Goal: Information Seeking & Learning: Learn about a topic

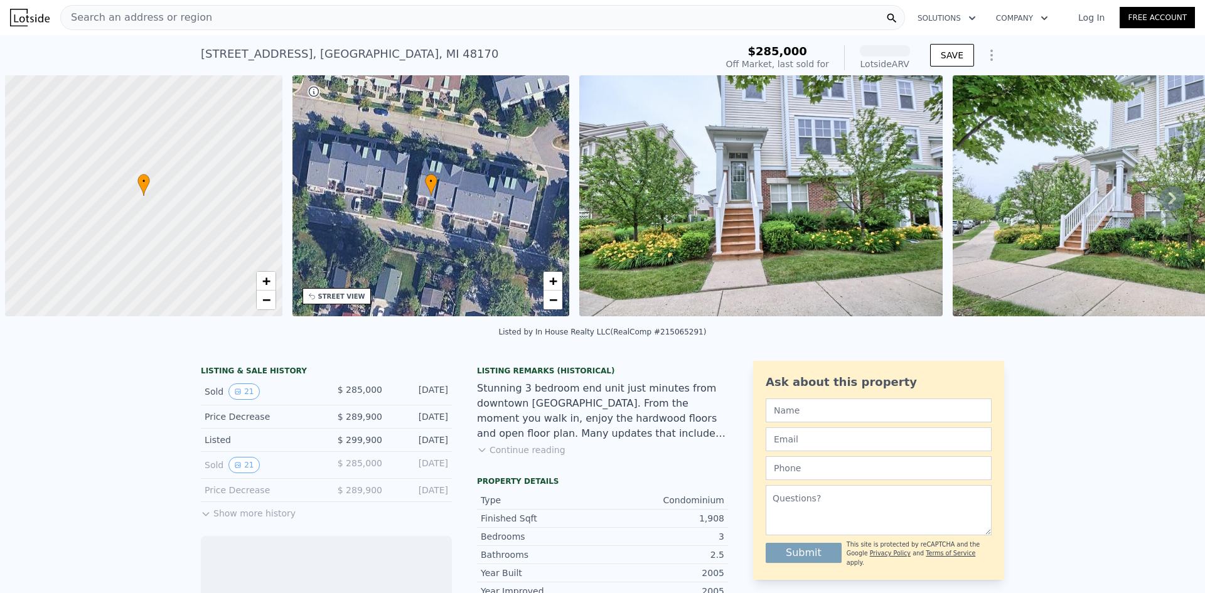
scroll to position [0, 5]
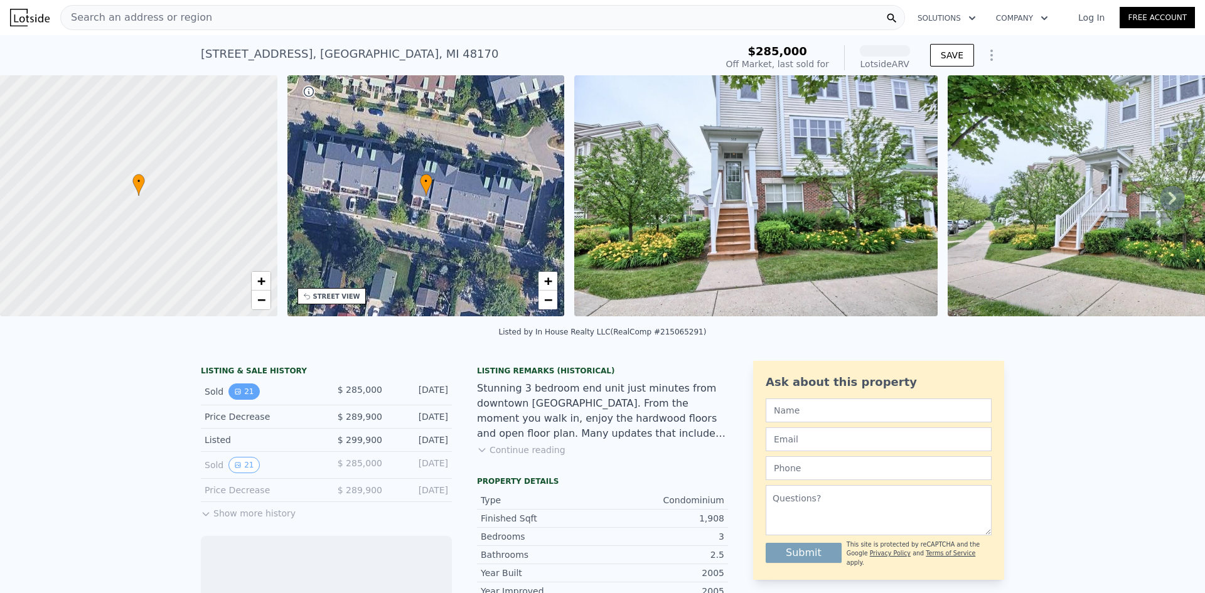
click at [234, 395] on icon "View historical data" at bounding box center [238, 392] width 8 height 8
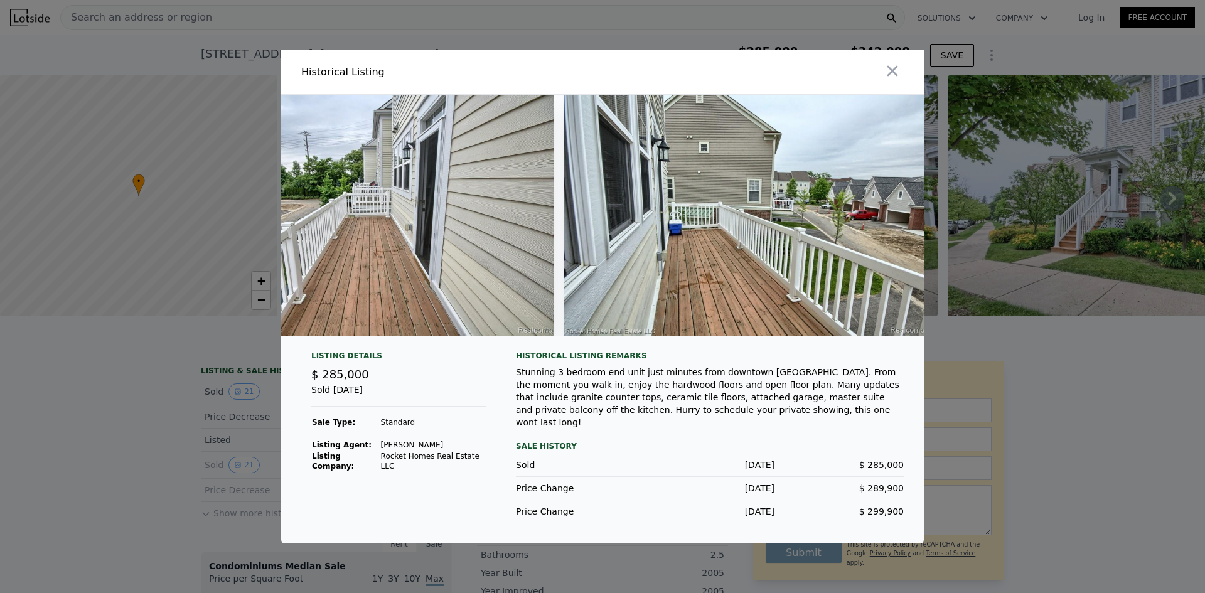
scroll to position [0, 7209]
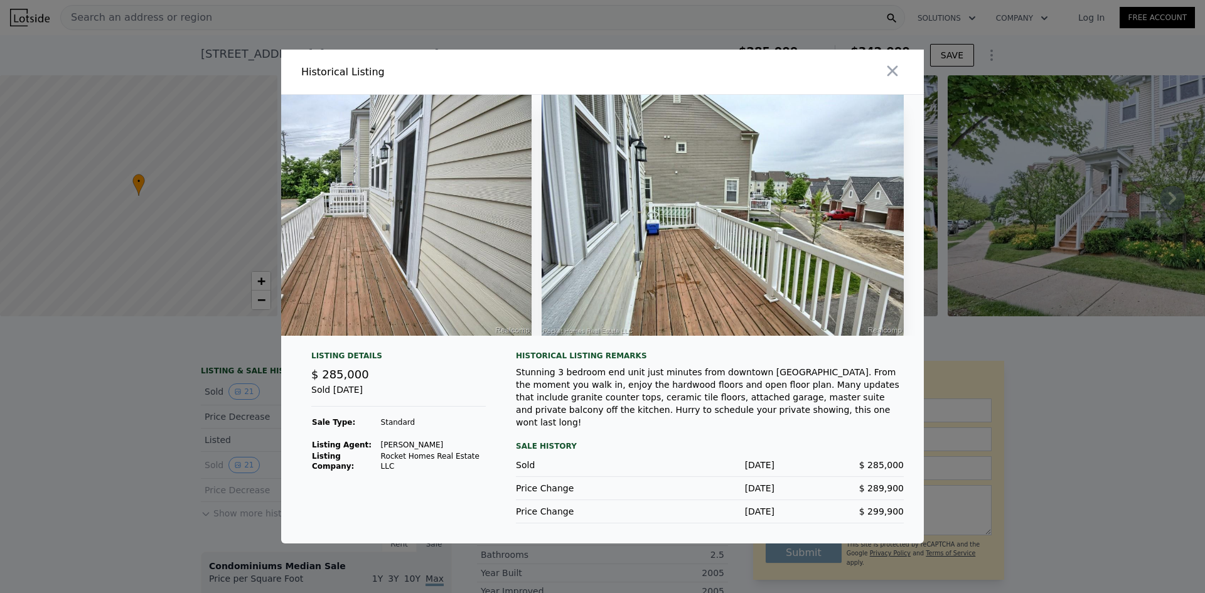
drag, startPoint x: 152, startPoint y: 366, endPoint x: 135, endPoint y: 268, distance: 99.4
click at [152, 365] on div at bounding box center [602, 296] width 1205 height 593
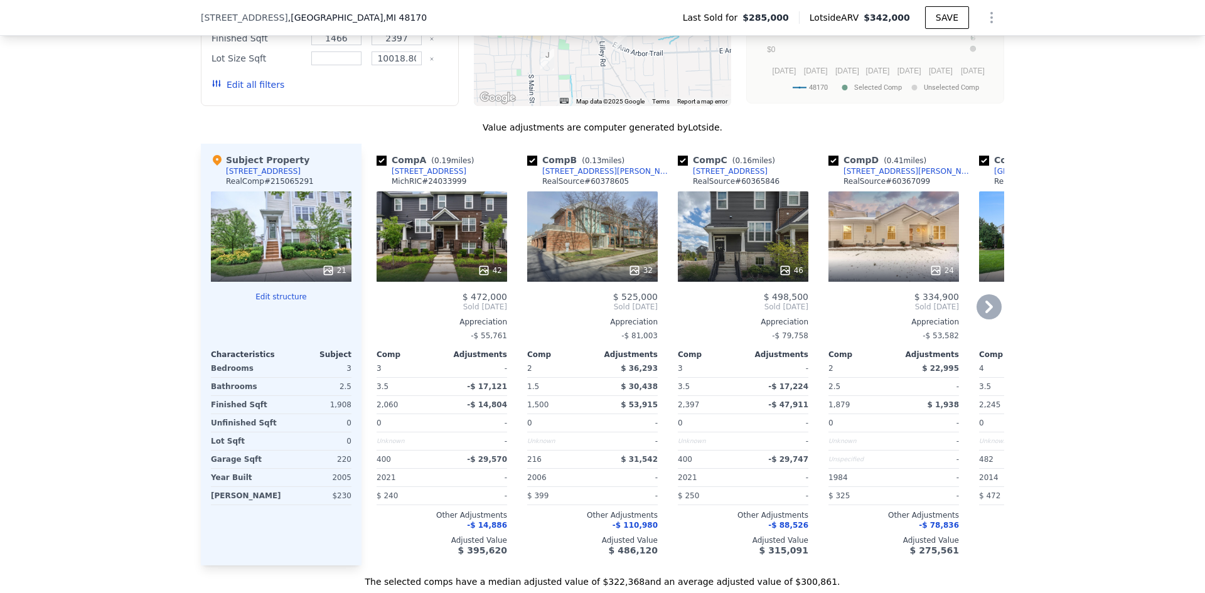
scroll to position [1276, 0]
click at [429, 264] on div "42" at bounding box center [442, 236] width 131 height 90
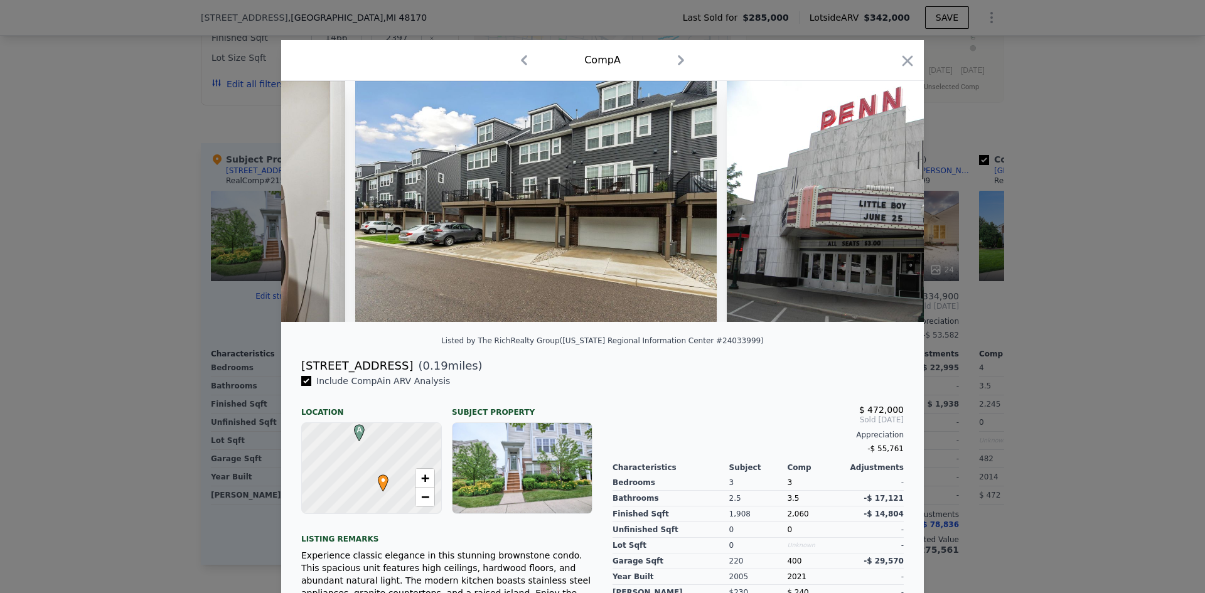
scroll to position [0, 14522]
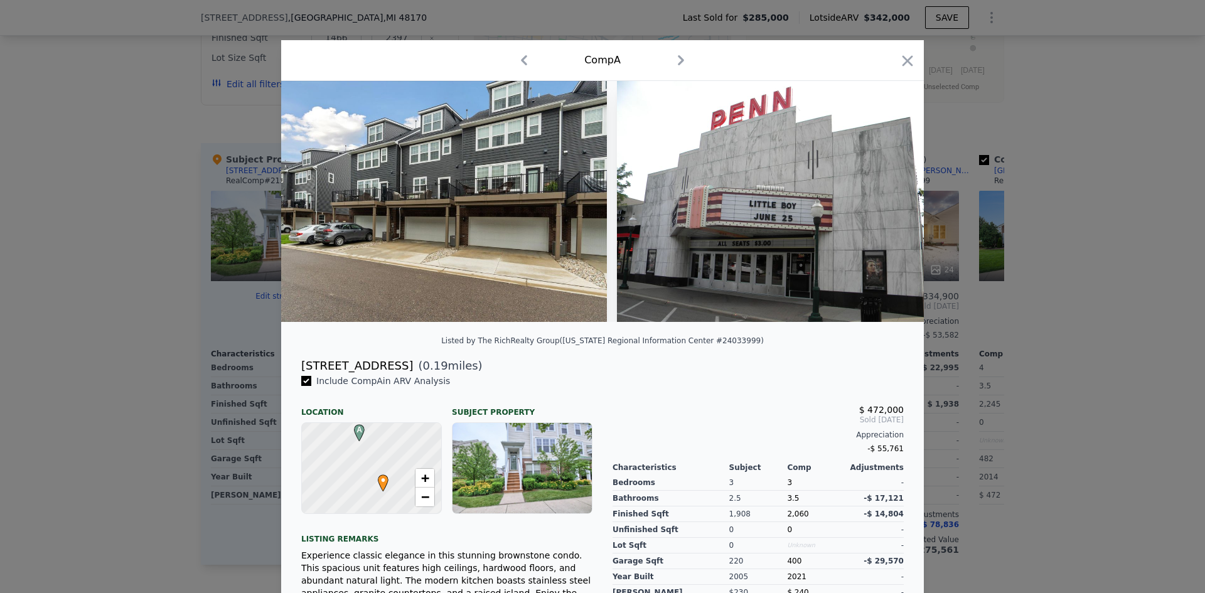
click at [1059, 331] on div at bounding box center [602, 296] width 1205 height 593
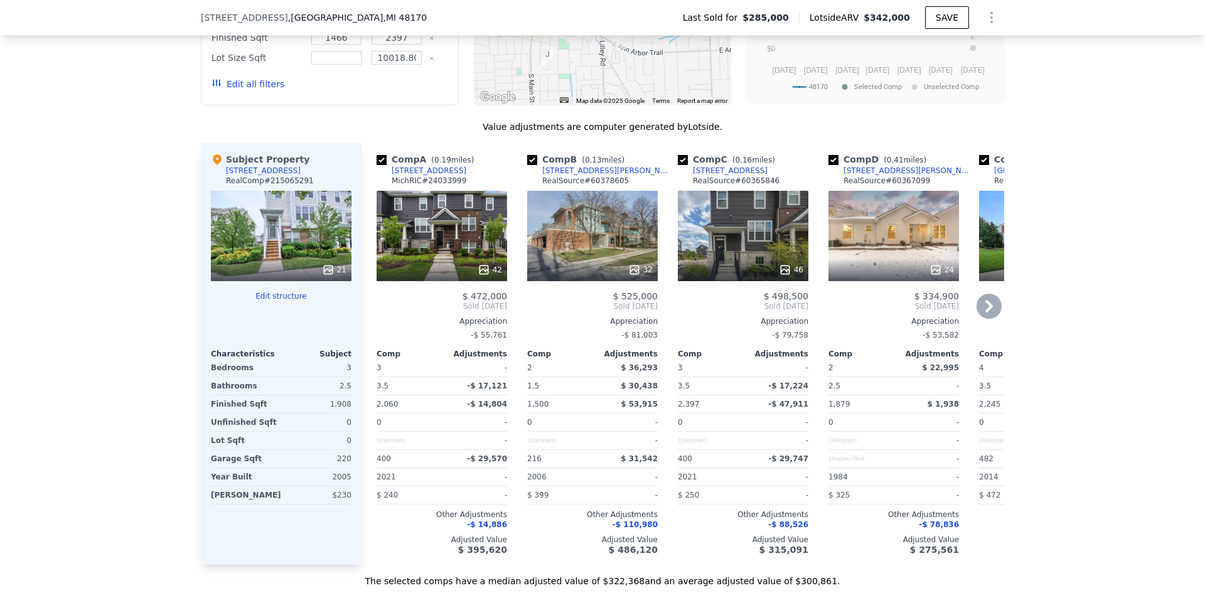
click at [731, 238] on div "46" at bounding box center [743, 236] width 131 height 90
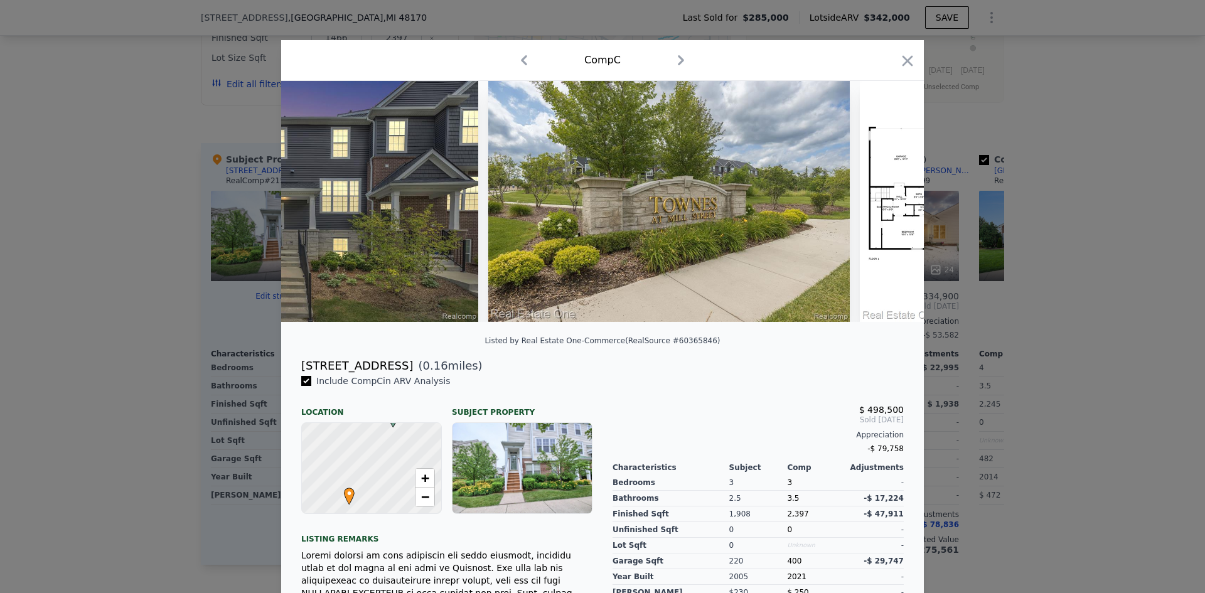
scroll to position [0, 16327]
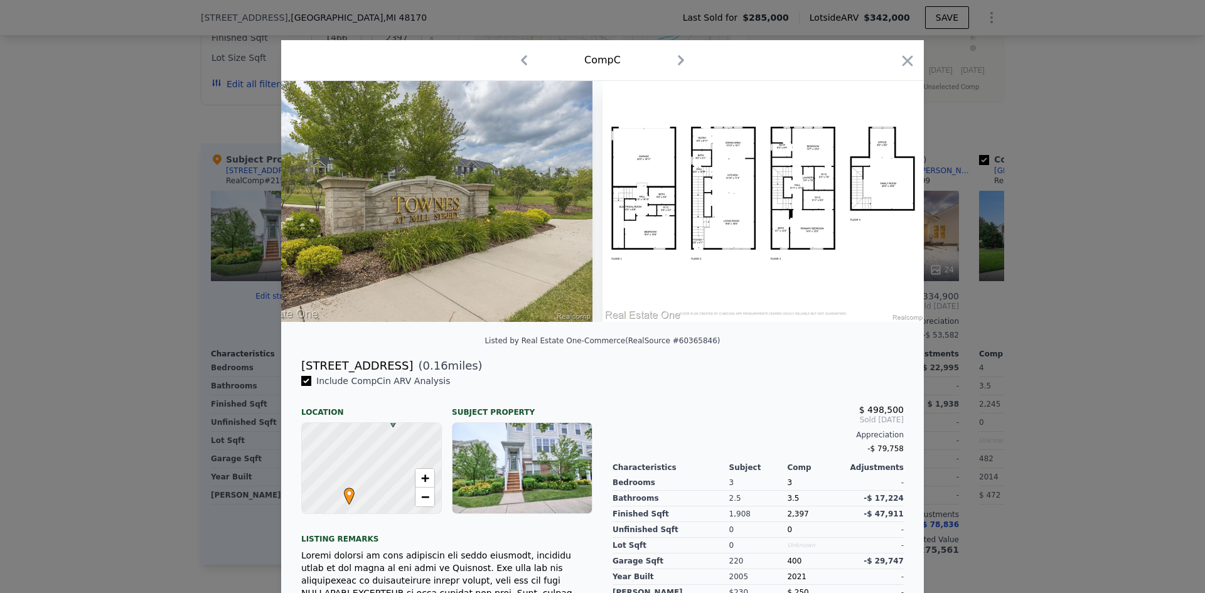
click at [1108, 411] on div at bounding box center [602, 296] width 1205 height 593
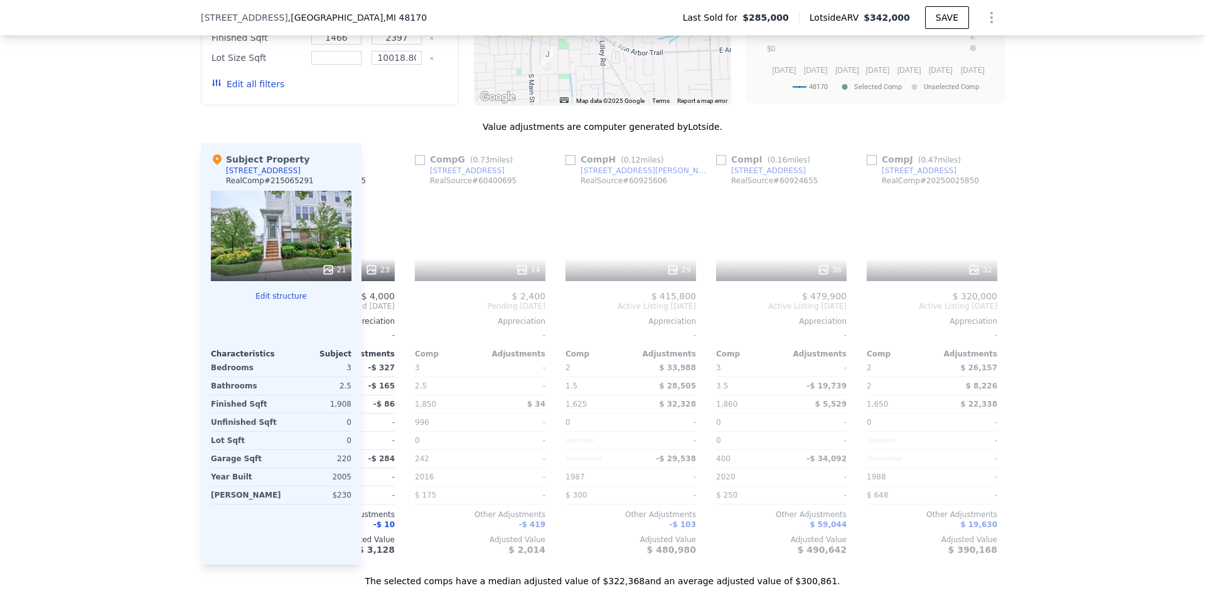
scroll to position [0, 862]
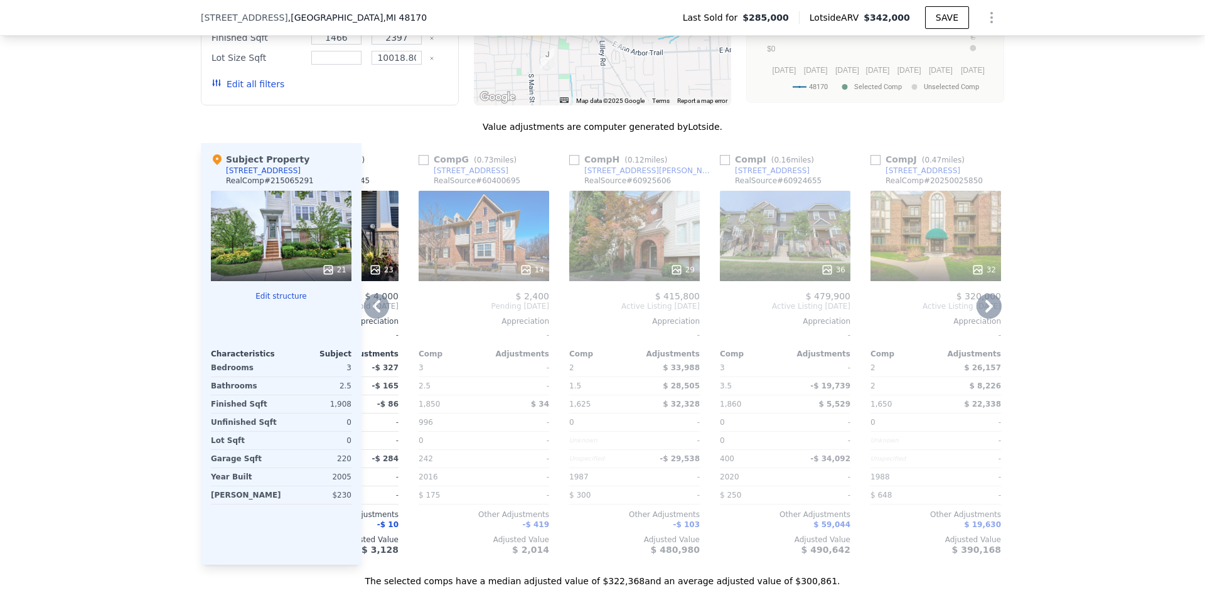
click at [654, 238] on div "29" at bounding box center [634, 236] width 131 height 90
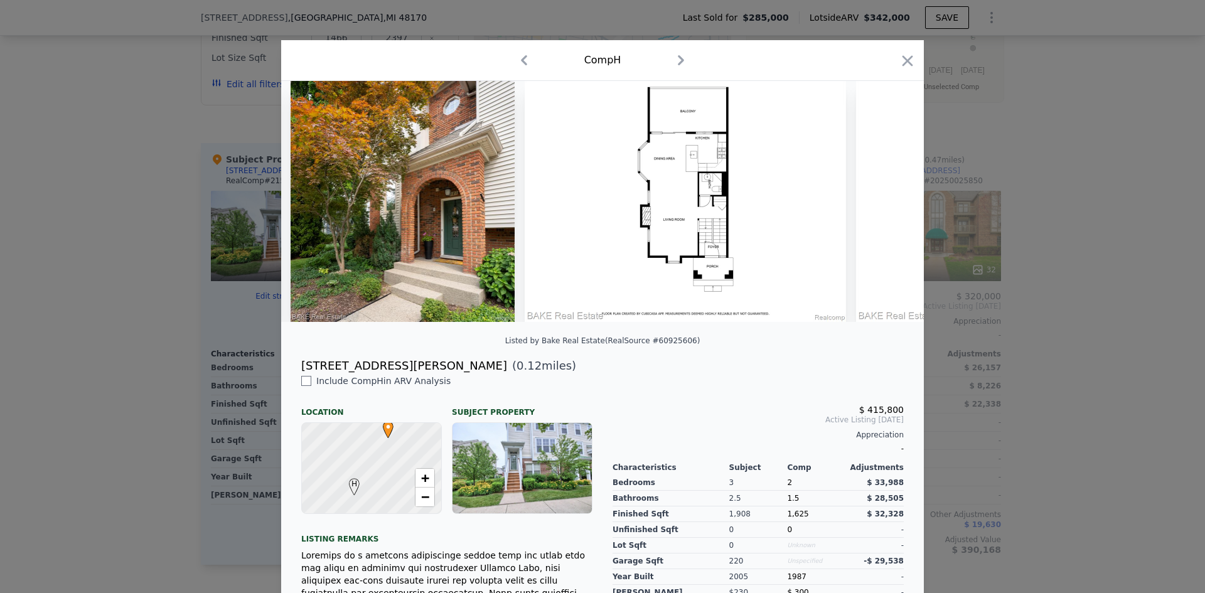
scroll to position [0, 8917]
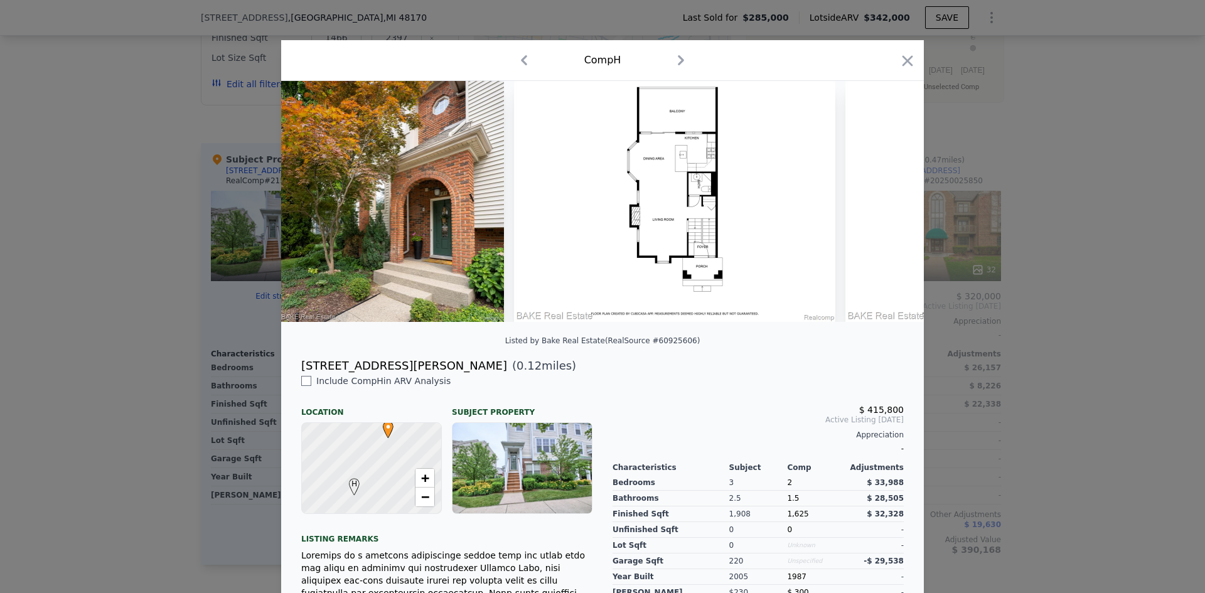
click at [1065, 365] on div at bounding box center [602, 296] width 1205 height 593
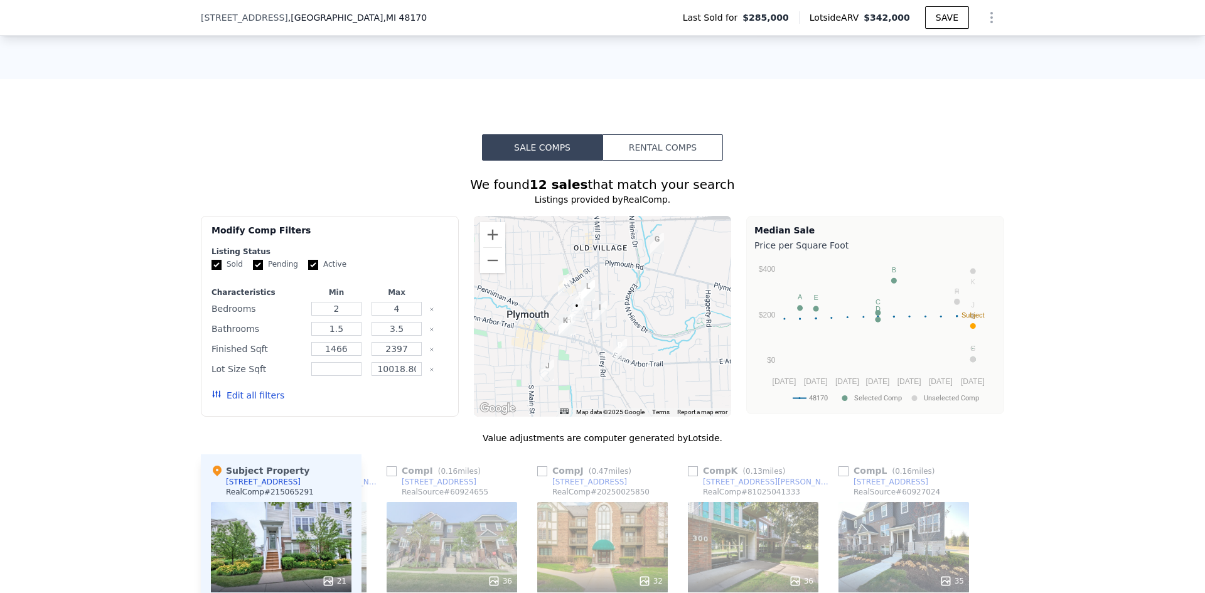
scroll to position [963, 0]
click at [634, 299] on div at bounding box center [603, 317] width 258 height 201
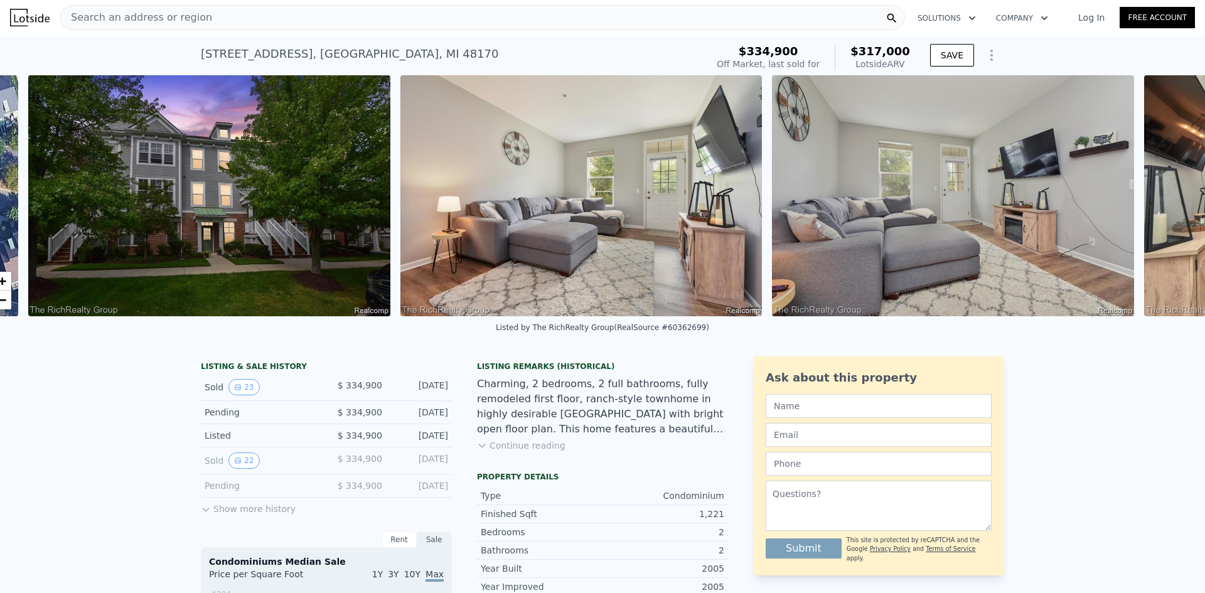
scroll to position [0, 574]
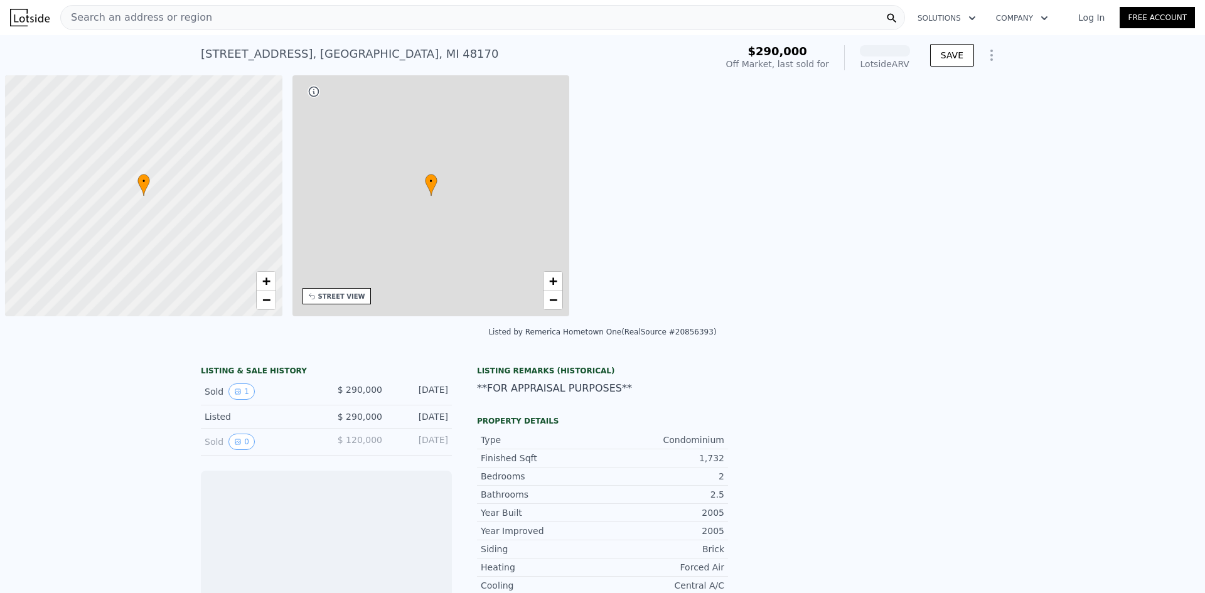
scroll to position [0, 5]
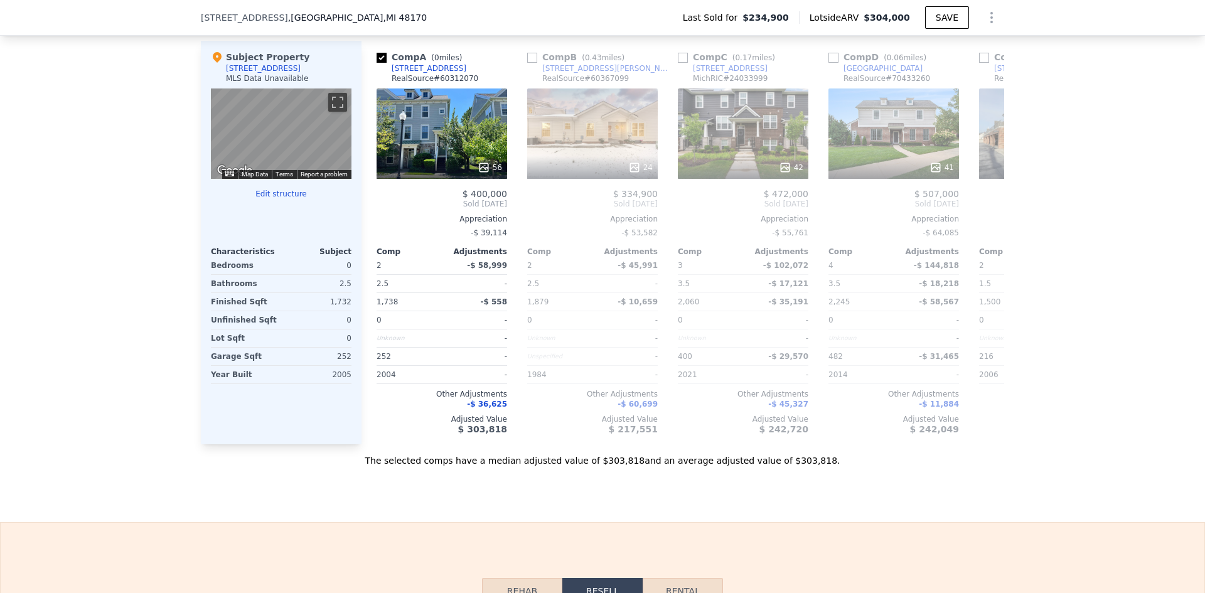
scroll to position [1215, 0]
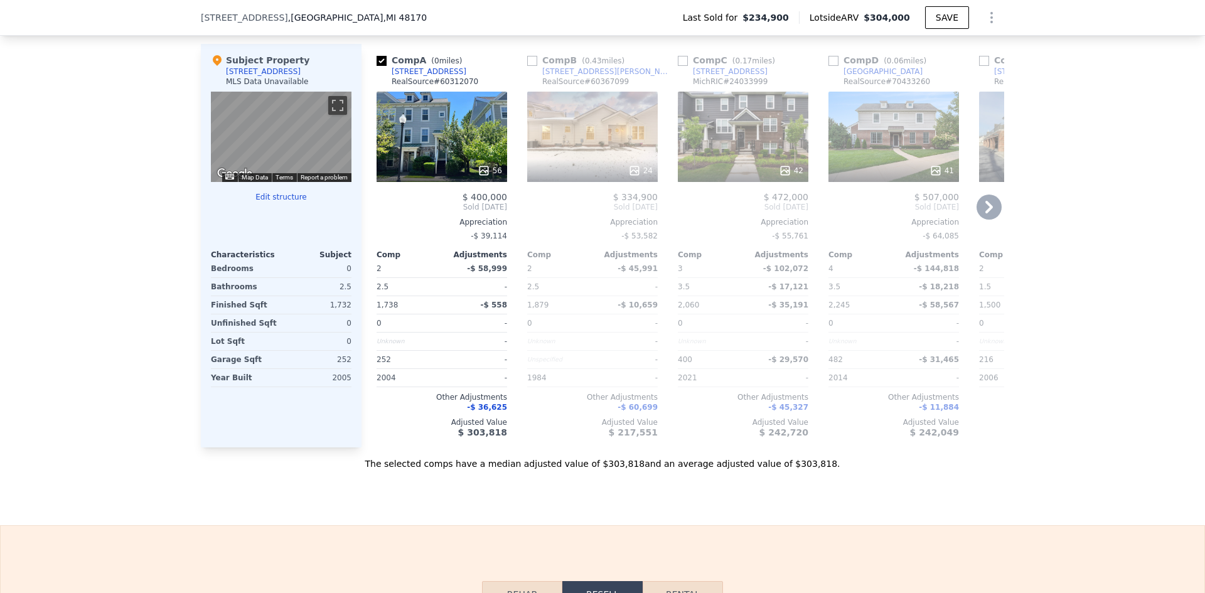
click at [413, 149] on div "56" at bounding box center [442, 137] width 131 height 90
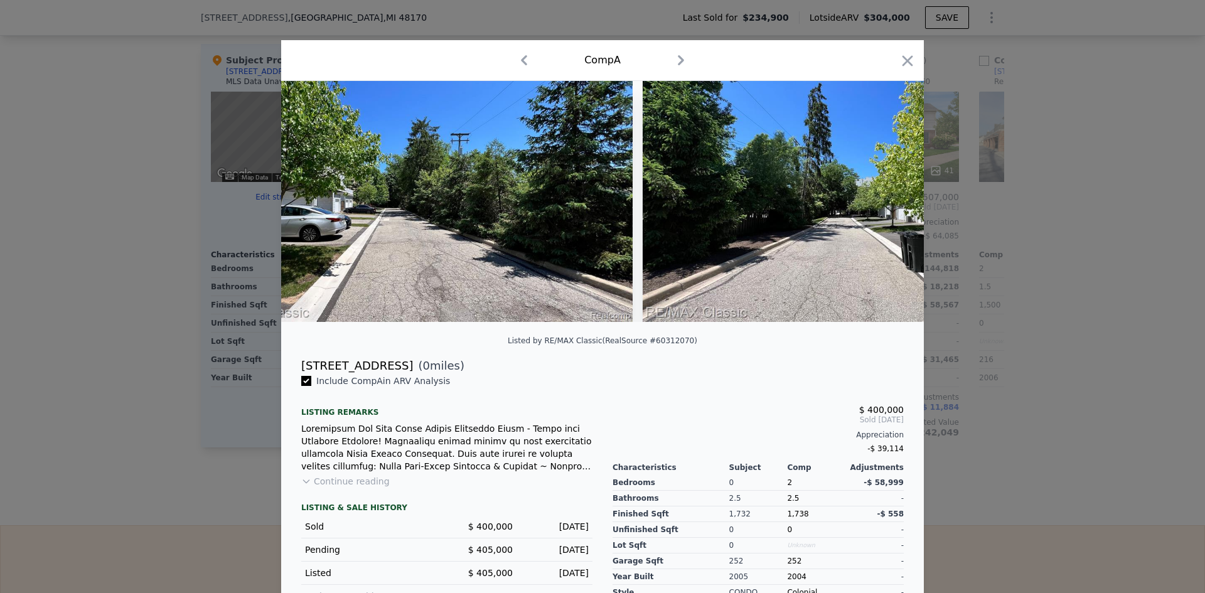
scroll to position [0, 23614]
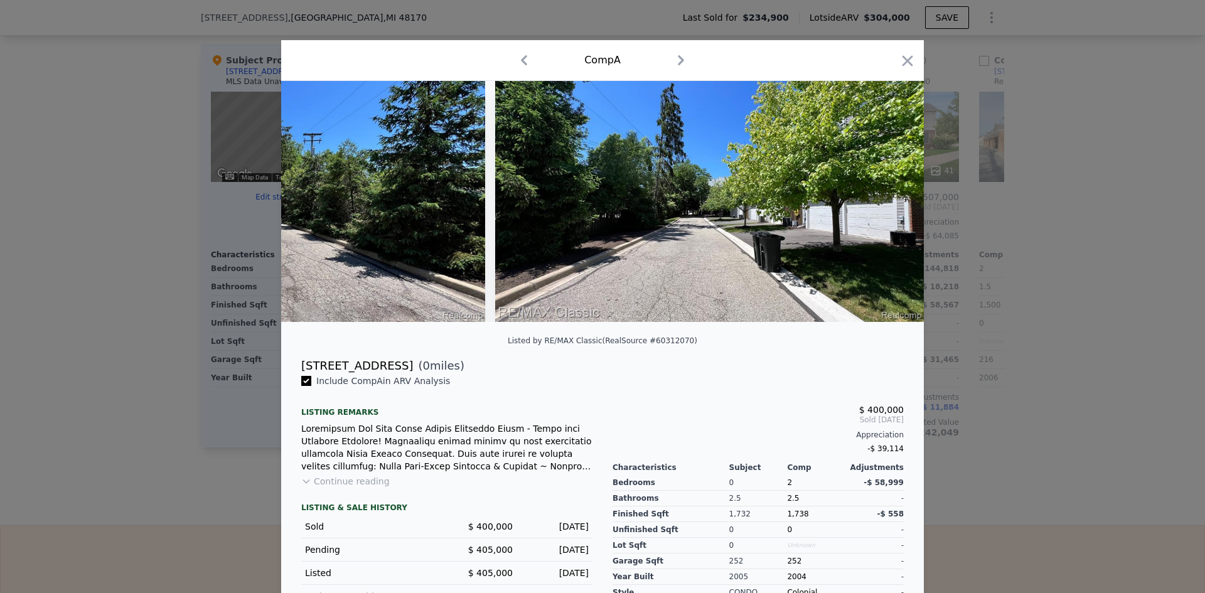
click at [1105, 366] on div at bounding box center [602, 296] width 1205 height 593
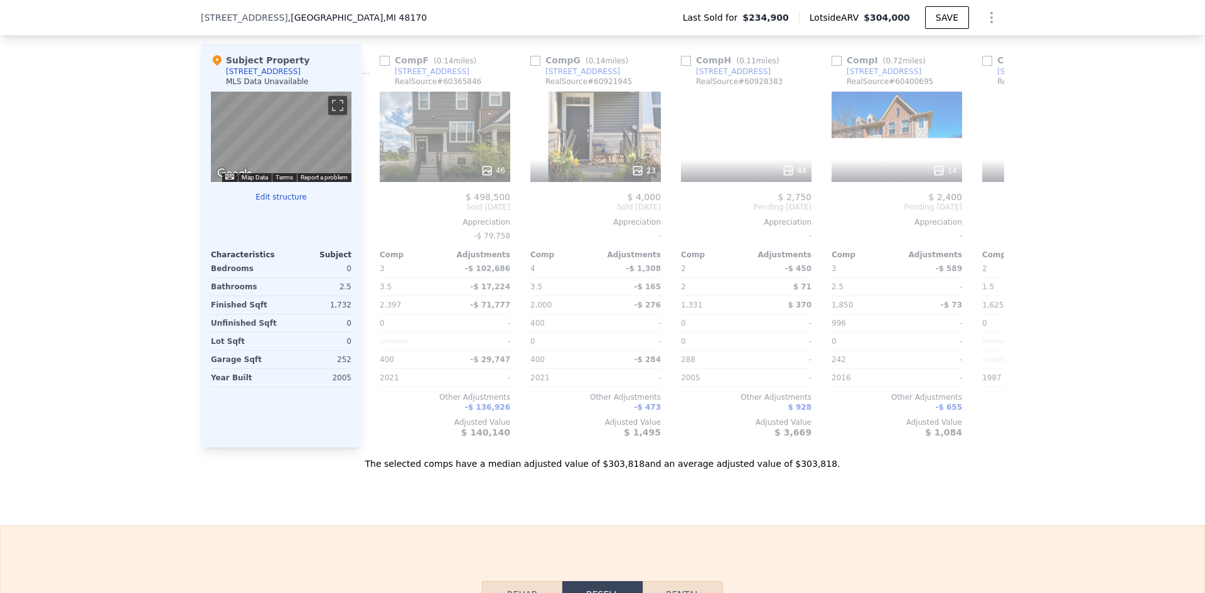
scroll to position [0, 744]
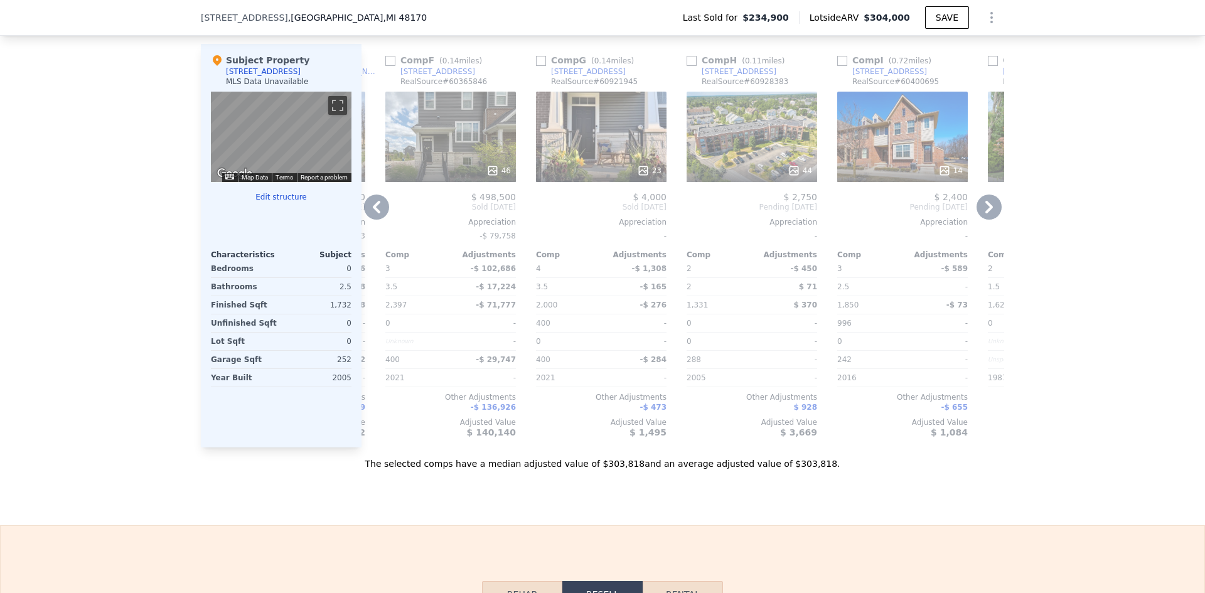
click at [615, 169] on div at bounding box center [601, 170] width 131 height 23
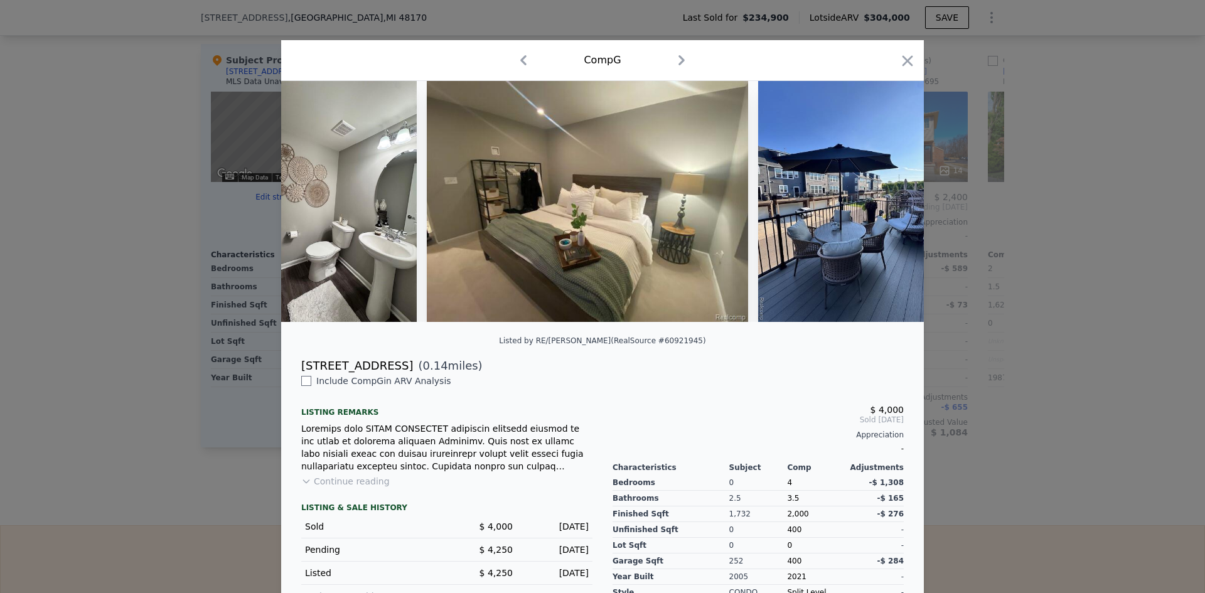
scroll to position [0, 4299]
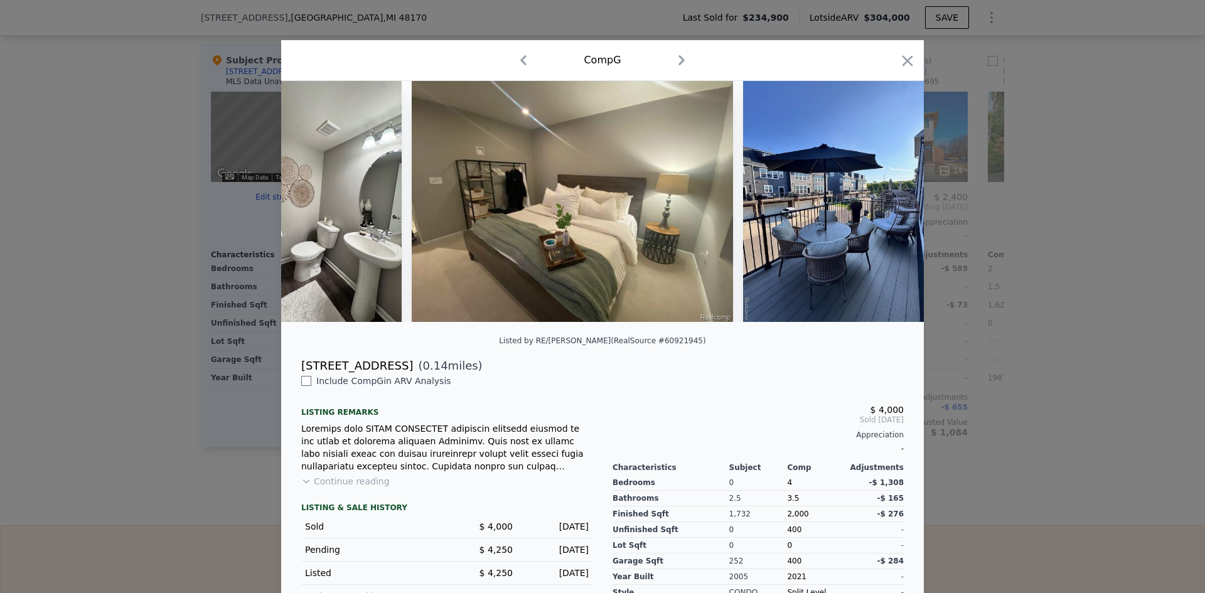
click at [1130, 326] on div at bounding box center [602, 296] width 1205 height 593
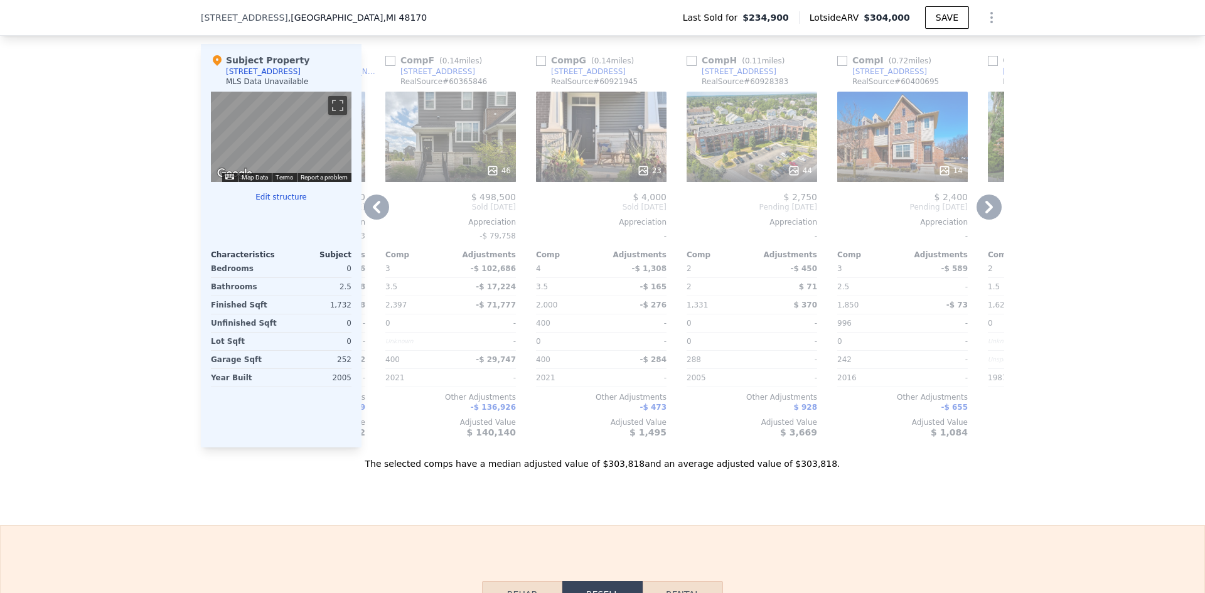
click at [770, 135] on div "44" at bounding box center [752, 137] width 131 height 90
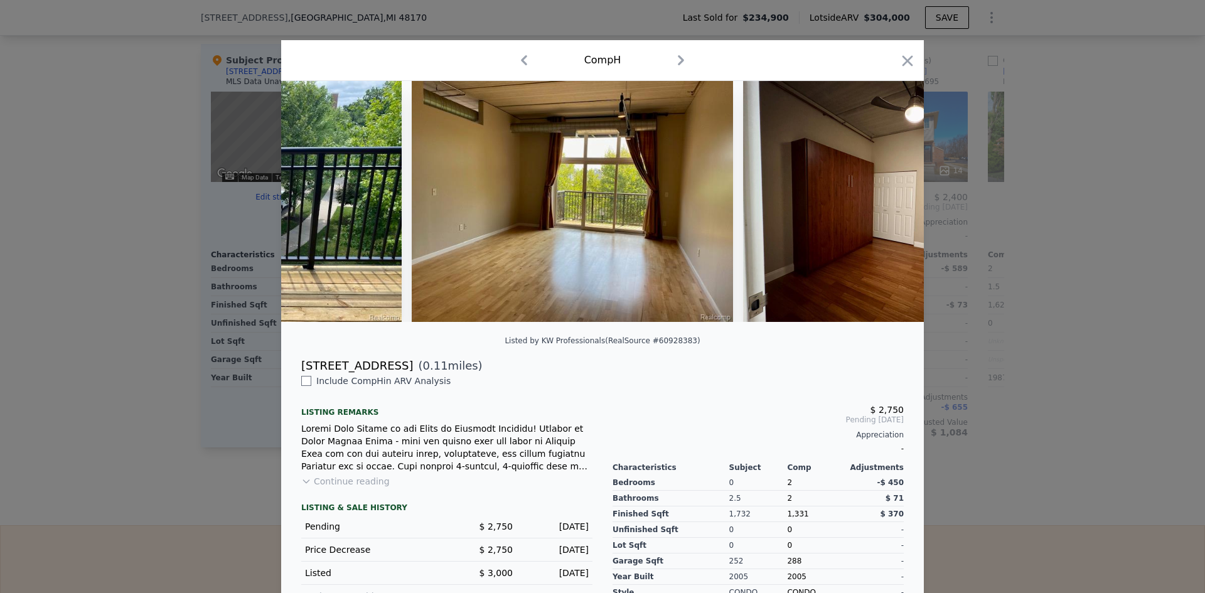
scroll to position [0, 6096]
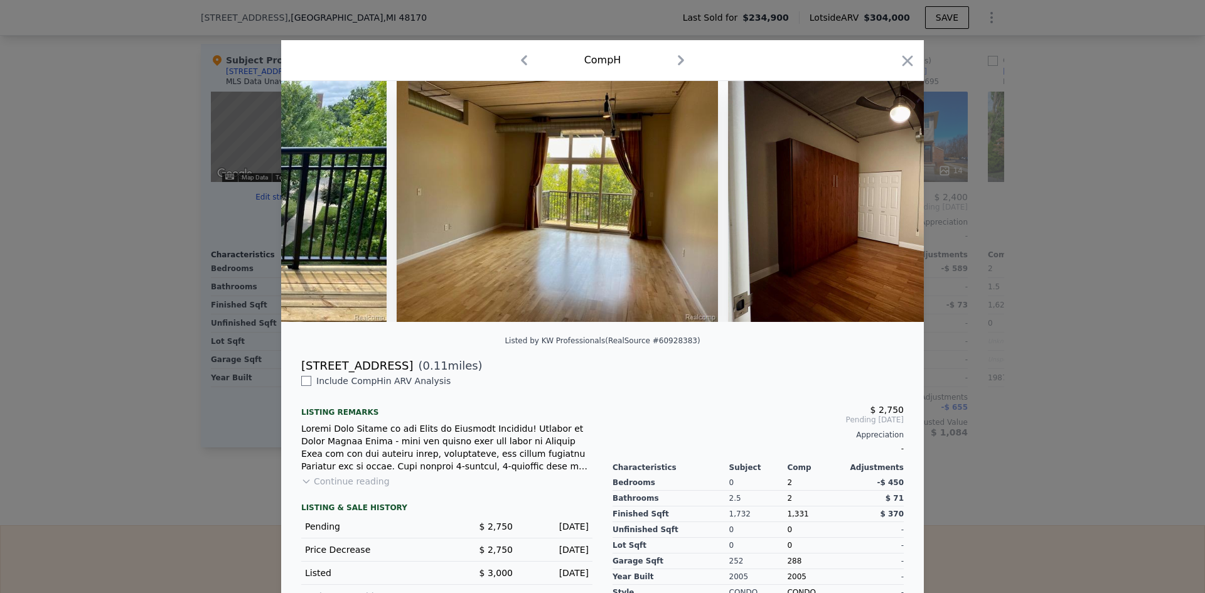
click at [92, 424] on div at bounding box center [602, 296] width 1205 height 593
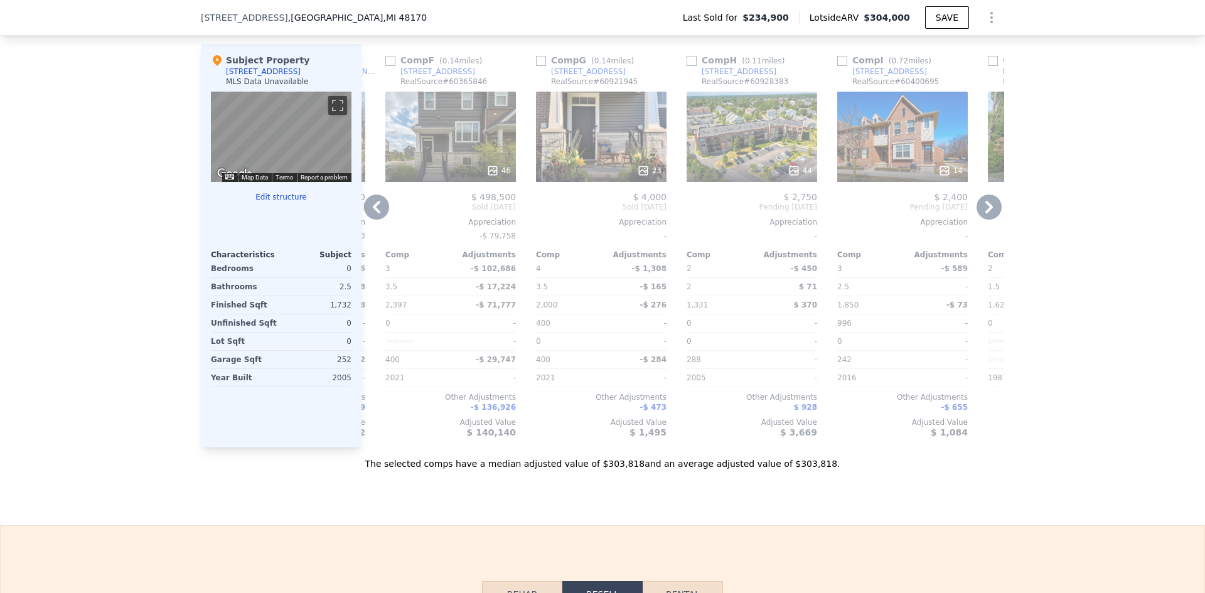
click at [889, 129] on div "14" at bounding box center [902, 137] width 131 height 90
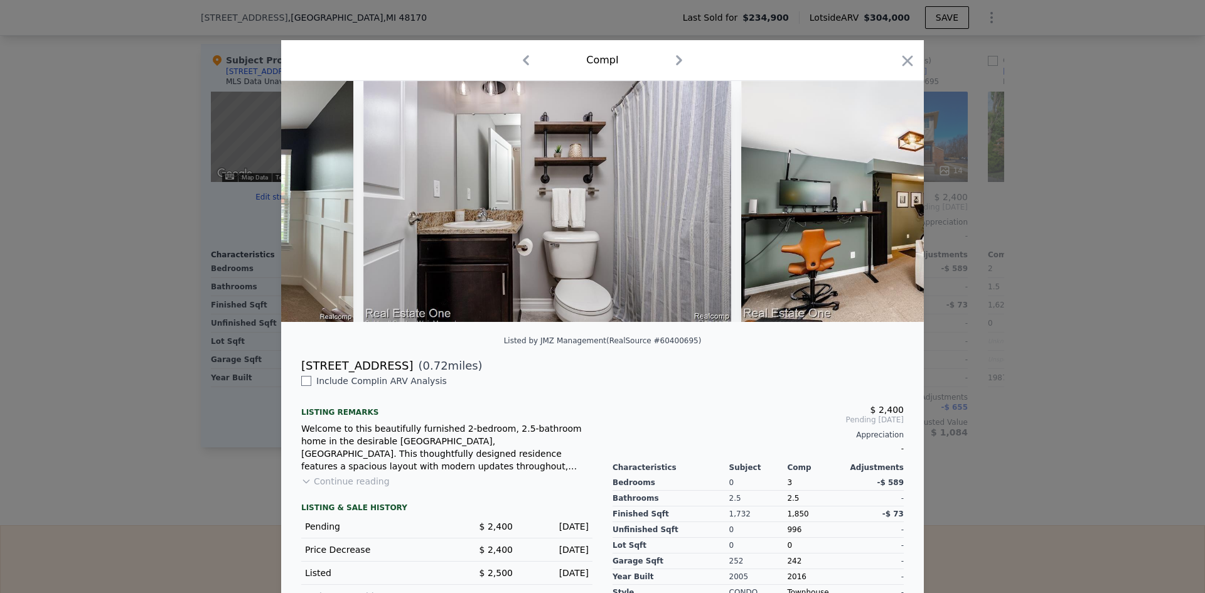
scroll to position [0, 4506]
